Goal: Task Accomplishment & Management: Manage account settings

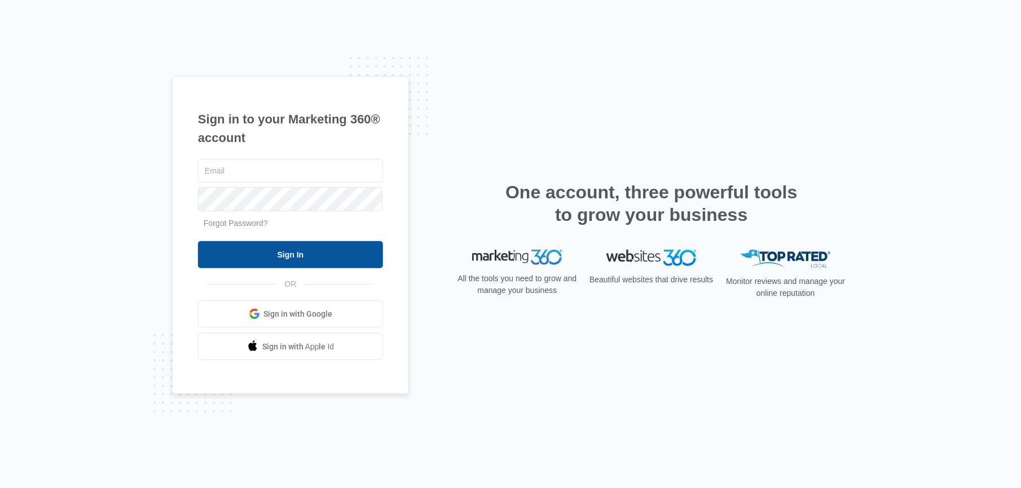
type input "[PERSON_NAME][EMAIL_ADDRESS][DOMAIN_NAME]"
click at [325, 253] on input "Sign In" at bounding box center [290, 254] width 185 height 27
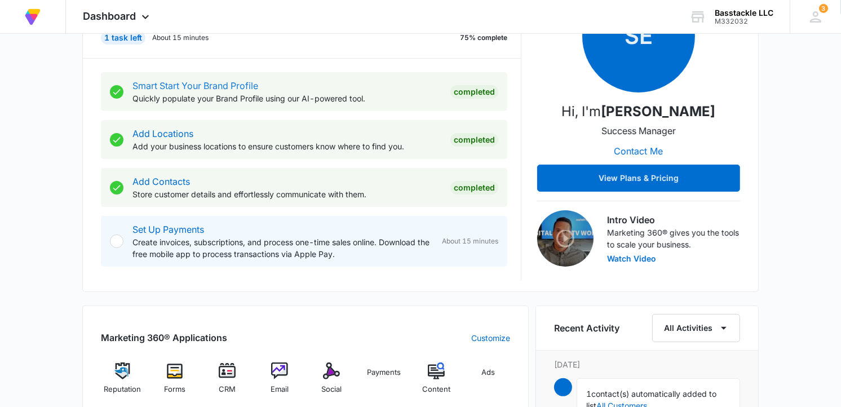
scroll to position [376, 0]
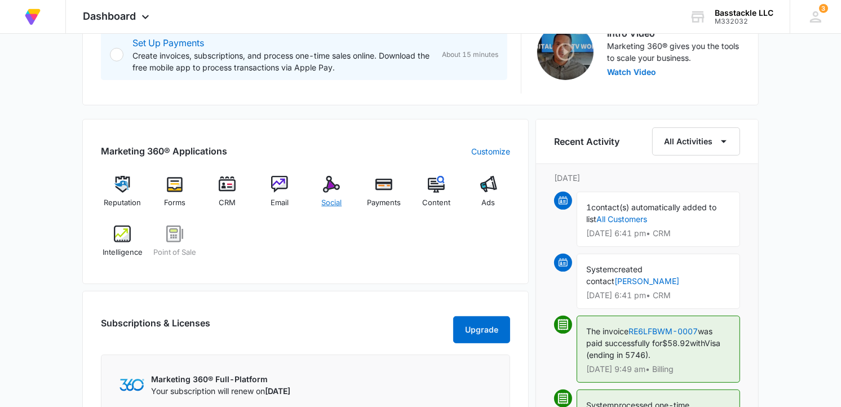
click at [330, 179] on img at bounding box center [331, 184] width 17 height 17
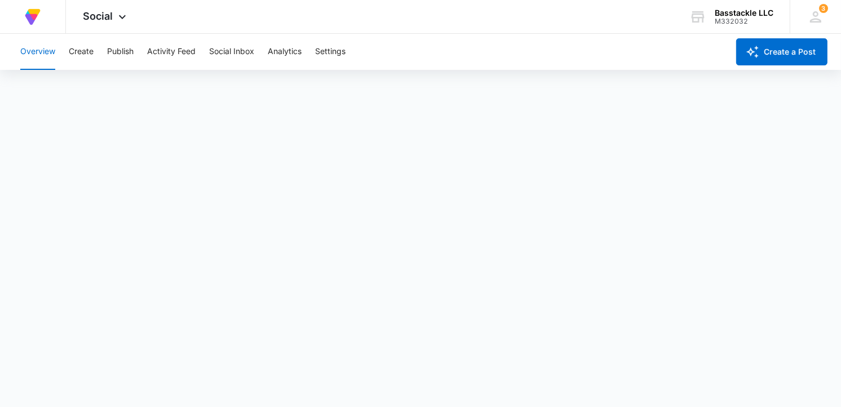
click at [35, 52] on button "Overview" at bounding box center [37, 52] width 35 height 36
click at [92, 54] on button "Create" at bounding box center [81, 52] width 25 height 36
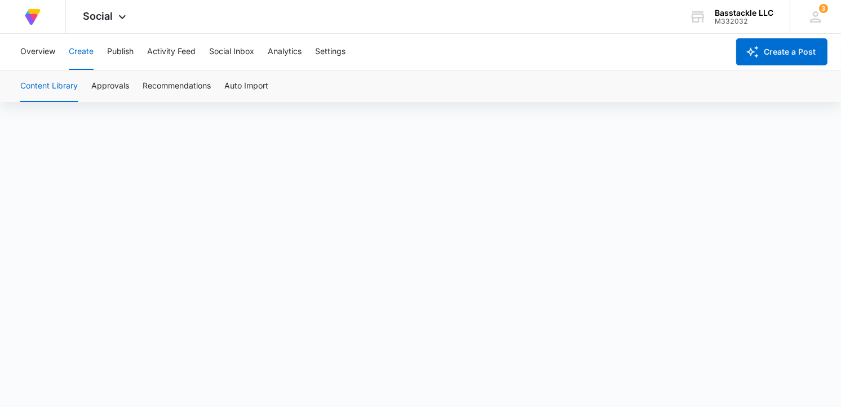
click at [628, 97] on div "Content Library Approvals Recommendations Auto Import" at bounding box center [421, 87] width 814 height 32
click at [117, 82] on button "Approvals" at bounding box center [110, 87] width 38 height 32
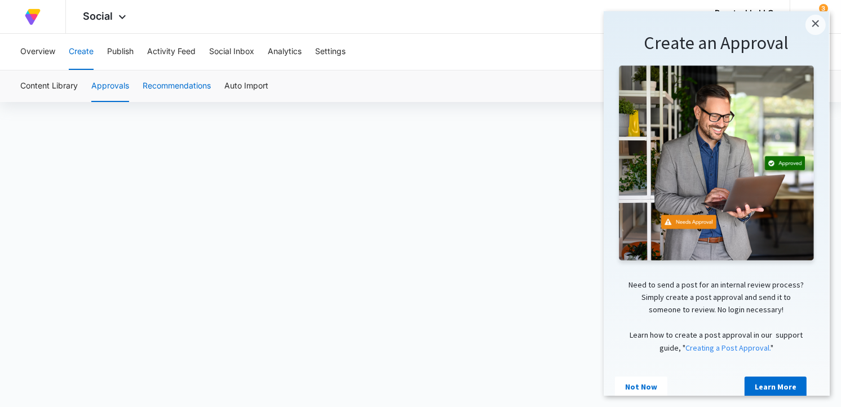
click at [155, 83] on button "Recommendations" at bounding box center [177, 87] width 68 height 32
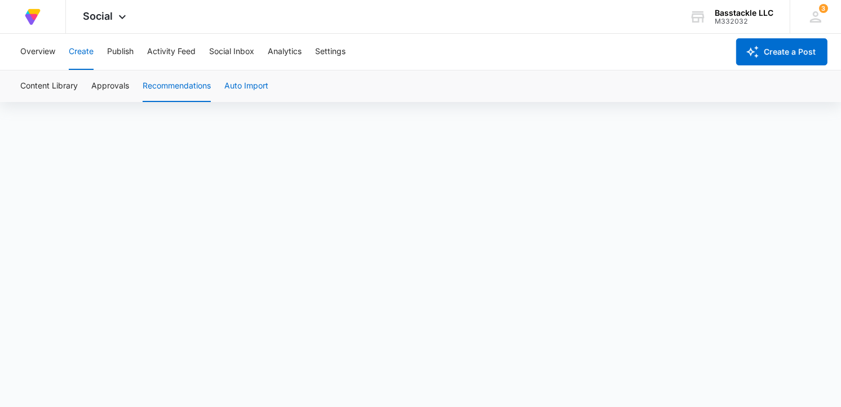
click at [241, 82] on button "Auto Import" at bounding box center [246, 87] width 44 height 32
click at [42, 47] on button "Overview" at bounding box center [37, 52] width 35 height 36
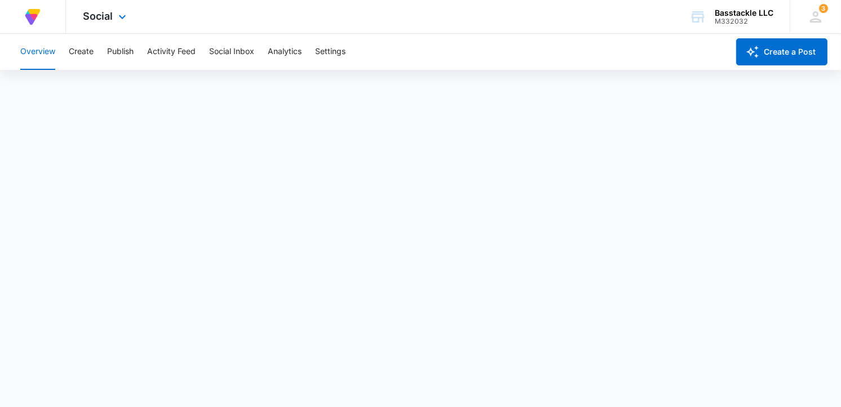
click at [42, 11] on img at bounding box center [33, 17] width 20 height 20
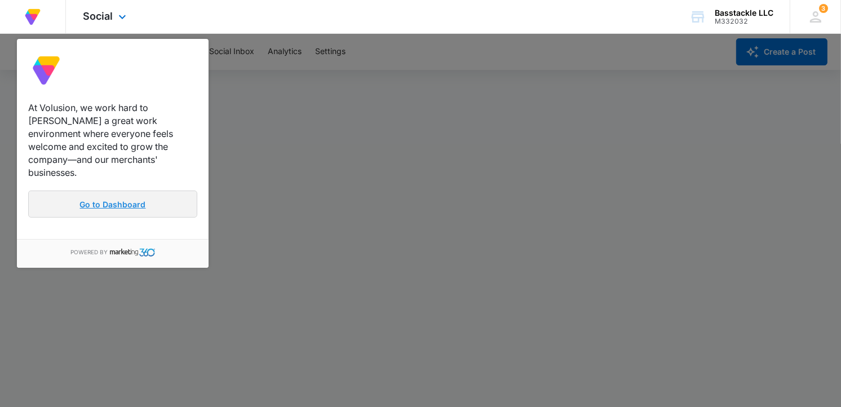
click at [149, 194] on link "Go to Dashboard" at bounding box center [112, 204] width 169 height 27
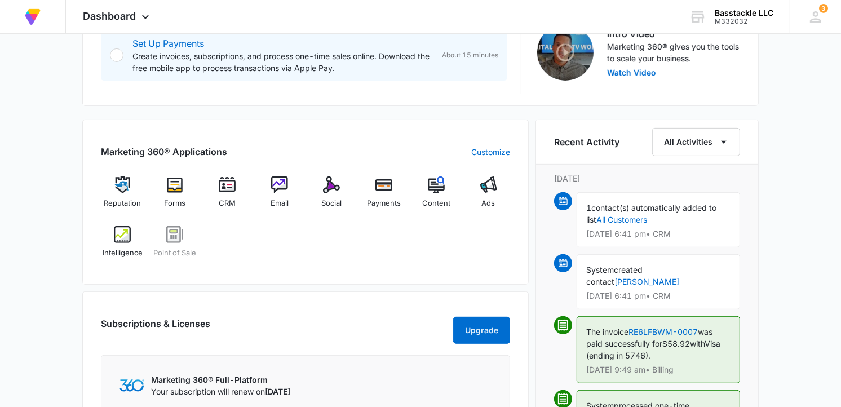
scroll to position [376, 0]
click at [479, 183] on div "Ads" at bounding box center [488, 196] width 43 height 41
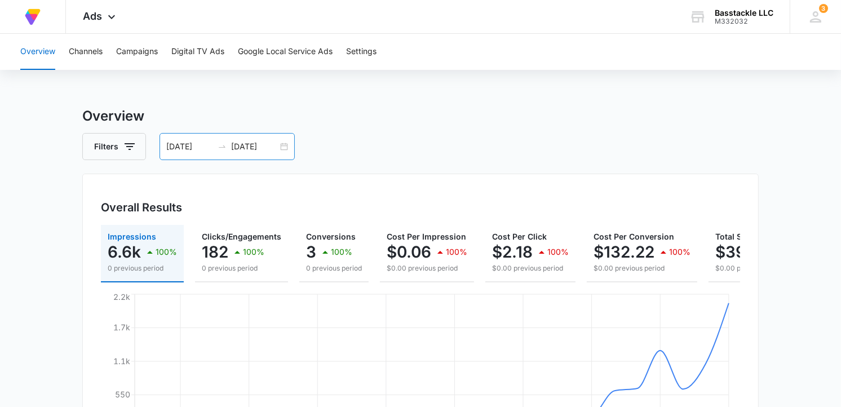
click at [280, 147] on div "[DATE] [DATE]" at bounding box center [227, 146] width 135 height 27
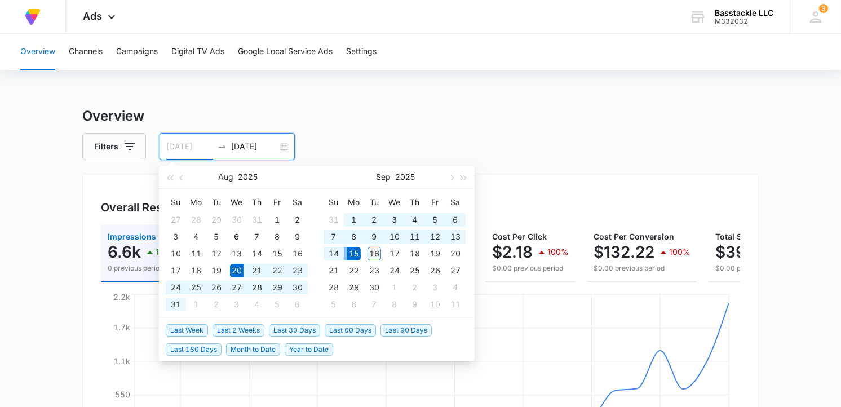
type input "[DATE]"
click at [373, 254] on div "16" at bounding box center [375, 254] width 14 height 14
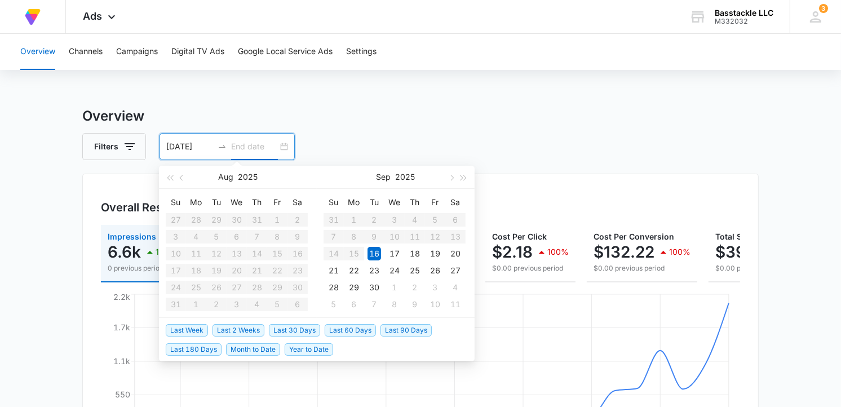
click at [360, 254] on table "Su Mo Tu We Th Fr Sa 31 1 2 3 4 5 6 7 8 9 10 11 12 13 14 15 16 17 18 19 20 21 2…" at bounding box center [395, 253] width 142 height 120
click at [354, 255] on table "Su Mo Tu We Th Fr Sa 31 1 2 3 4 5 6 7 8 9 10 11 12 13 14 15 16 17 18 19 20 21 2…" at bounding box center [395, 253] width 142 height 120
click at [196, 148] on input "[DATE]" at bounding box center [189, 146] width 47 height 12
type input "[DATE]"
click at [357, 255] on div "15" at bounding box center [354, 254] width 14 height 14
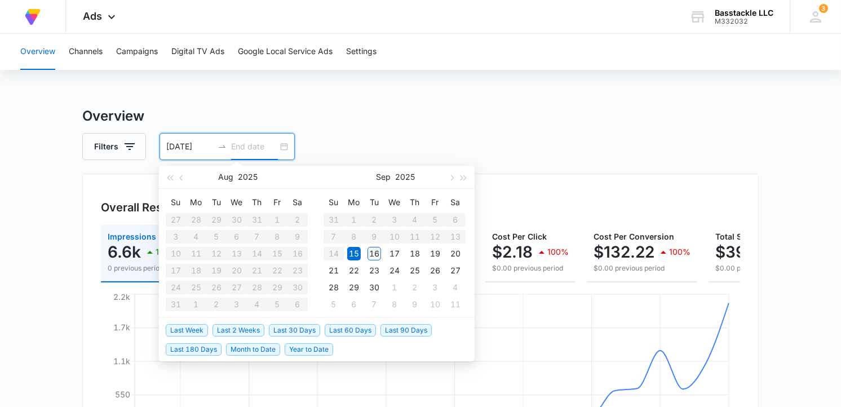
type input "[DATE]"
click at [371, 255] on div "16" at bounding box center [375, 254] width 14 height 14
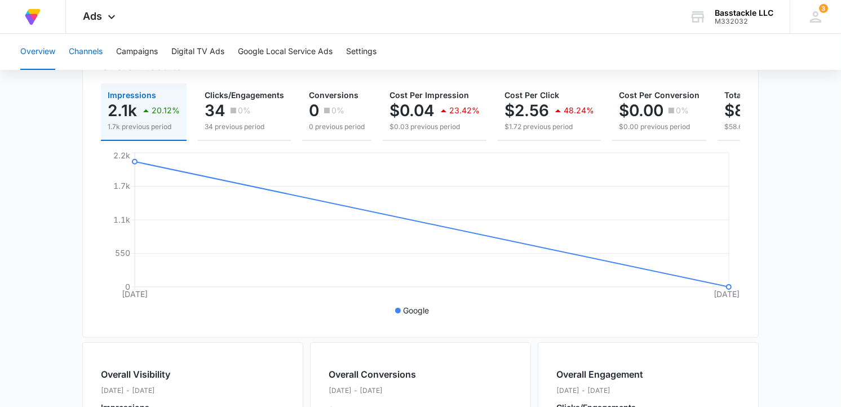
click at [77, 51] on button "Channels" at bounding box center [86, 52] width 34 height 36
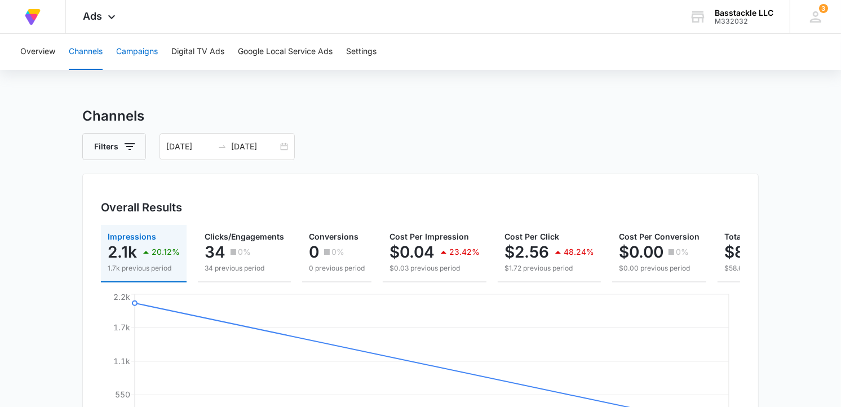
click at [141, 49] on button "Campaigns" at bounding box center [137, 52] width 42 height 36
click at [181, 47] on button "Digital TV Ads" at bounding box center [197, 52] width 53 height 36
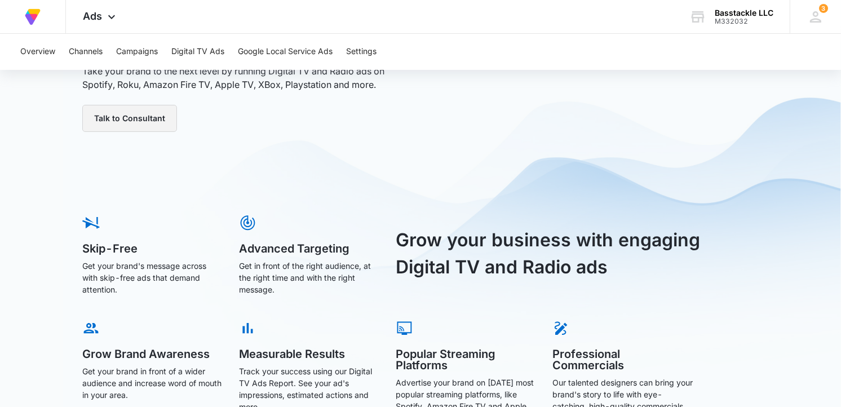
scroll to position [165, 0]
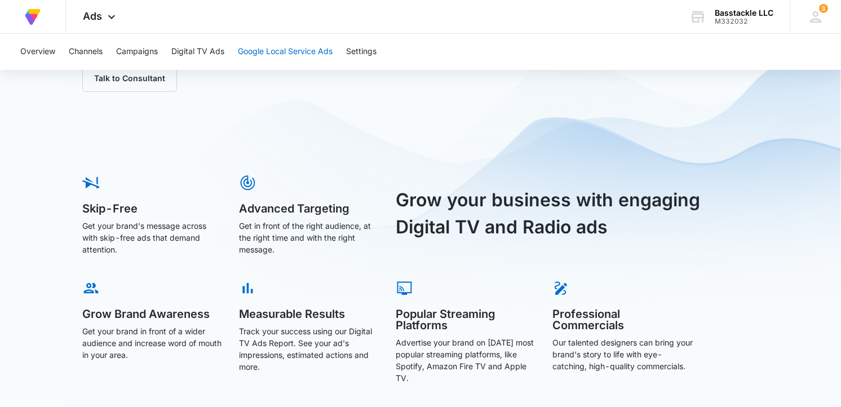
click at [277, 52] on button "Google Local Service Ads" at bounding box center [285, 52] width 95 height 36
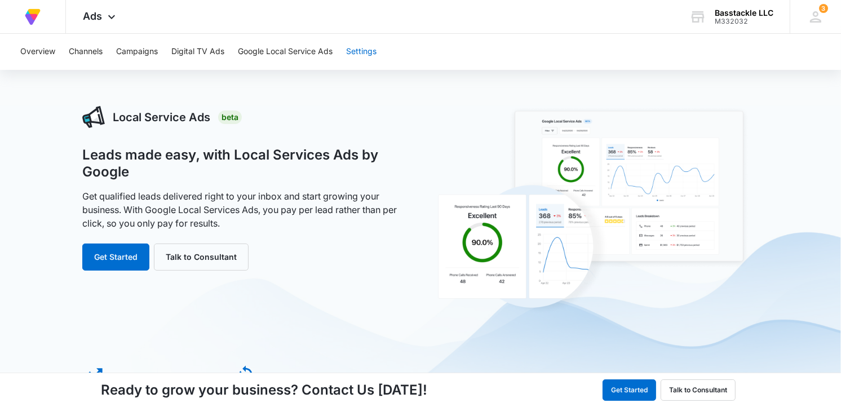
click at [351, 52] on button "Settings" at bounding box center [361, 52] width 30 height 36
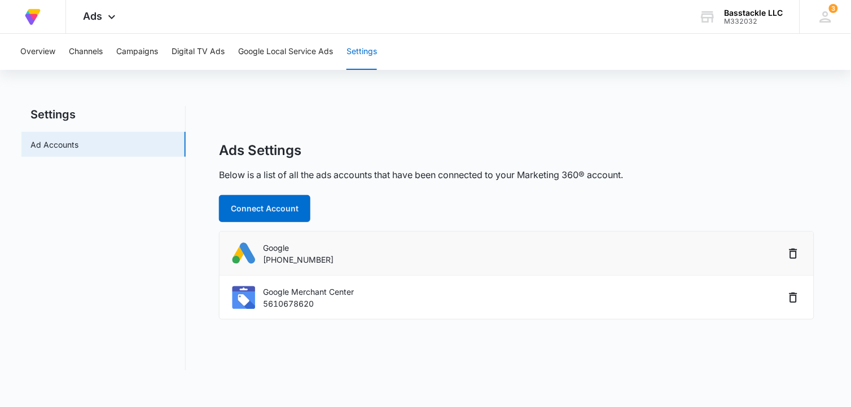
click at [271, 256] on p "[PHONE_NUMBER]" at bounding box center [298, 260] width 71 height 12
click at [267, 299] on p "5610678620" at bounding box center [308, 304] width 91 height 12
click at [828, 24] on icon at bounding box center [825, 16] width 17 height 17
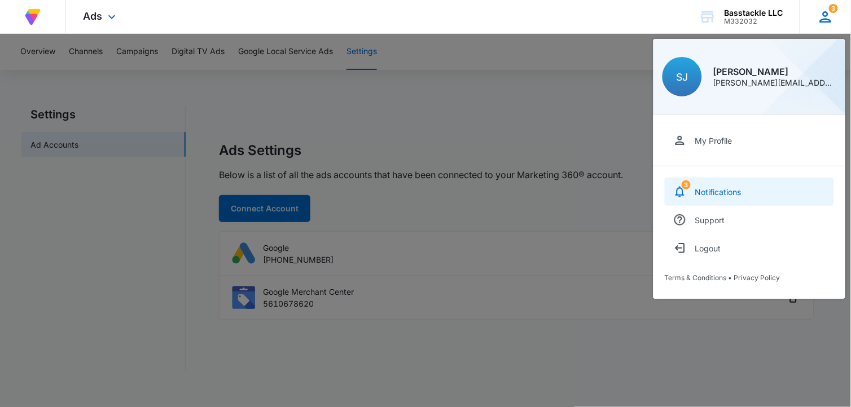
click at [712, 195] on div "Notifications" at bounding box center [718, 192] width 46 height 10
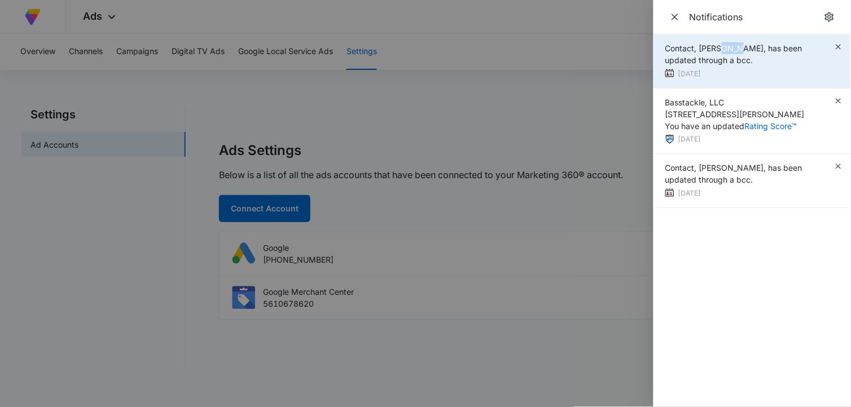
drag, startPoint x: 739, startPoint y: 49, endPoint x: 720, endPoint y: 47, distance: 18.6
click at [720, 47] on span "Contact, [PERSON_NAME], has been updated through a bcc." at bounding box center [733, 53] width 137 height 21
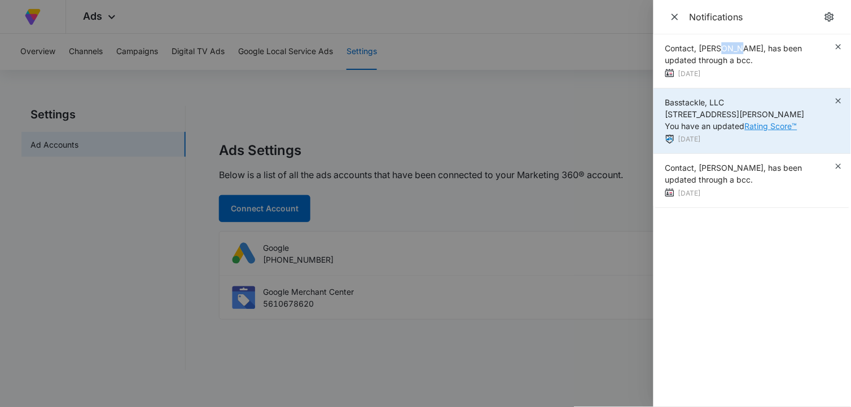
drag, startPoint x: 720, startPoint y: 47, endPoint x: 759, endPoint y: 125, distance: 86.8
click at [759, 125] on link "Rating Score™" at bounding box center [770, 126] width 52 height 10
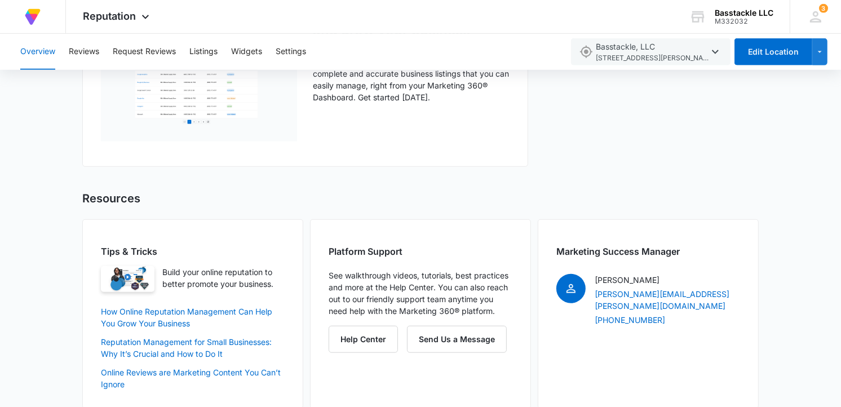
scroll to position [836, 0]
